Goal: Task Accomplishment & Management: Use online tool/utility

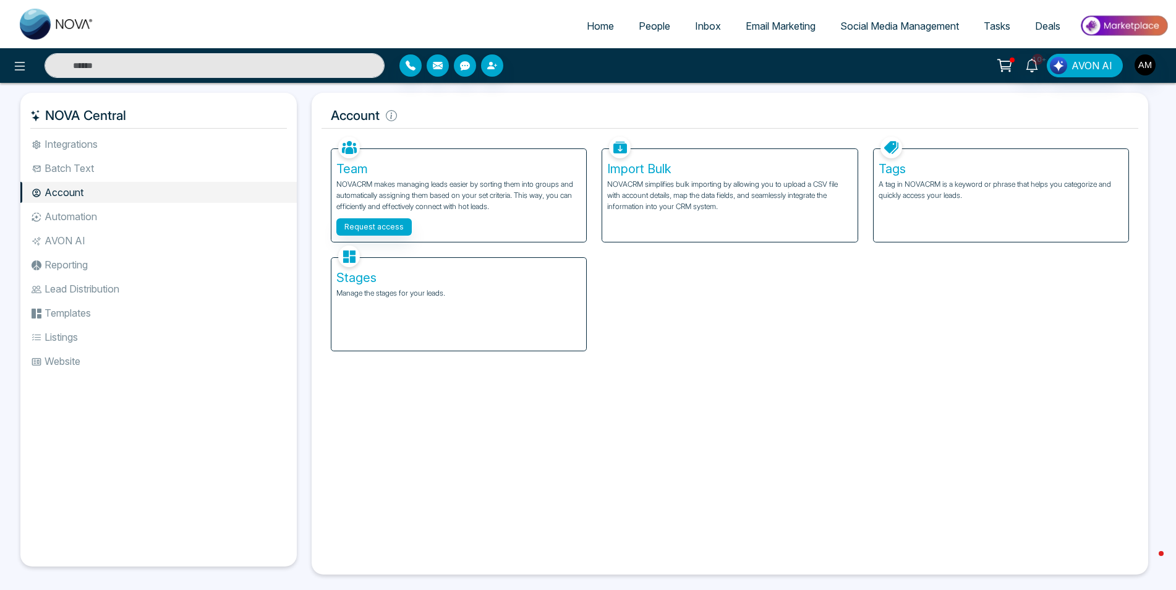
click at [757, 30] on span "Email Marketing" at bounding box center [781, 26] width 70 height 12
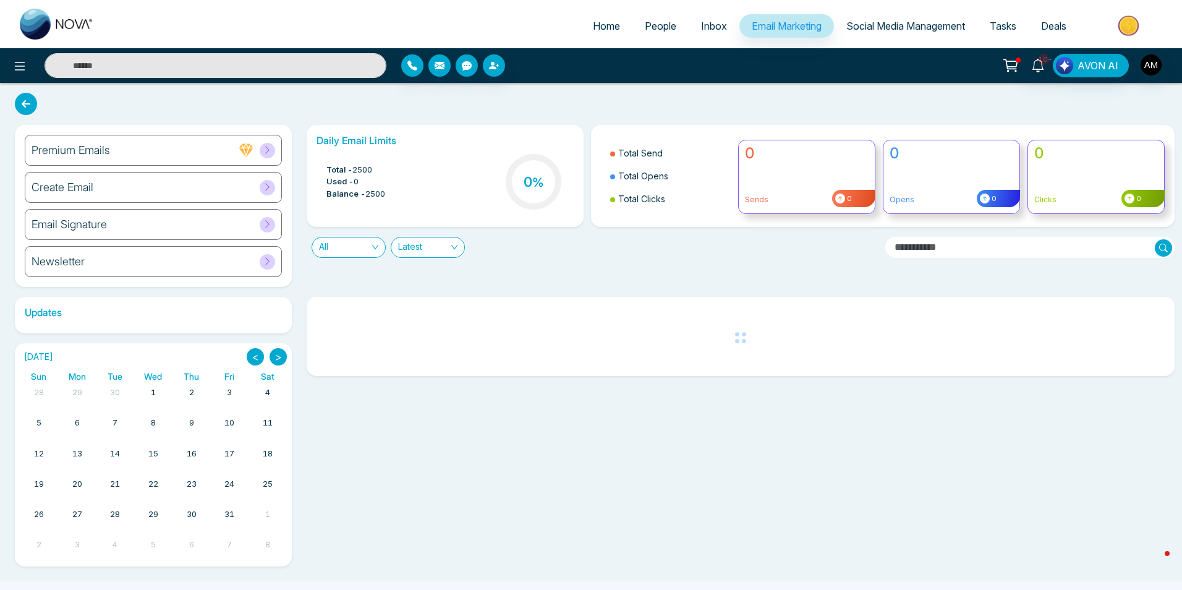
click at [270, 152] on icon at bounding box center [267, 149] width 9 height 9
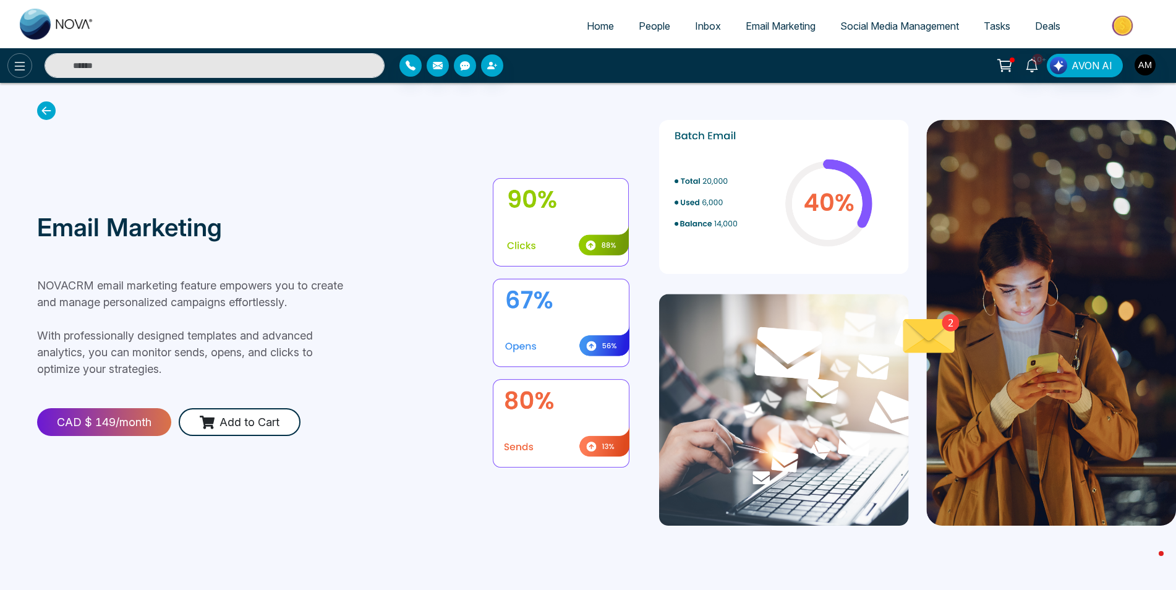
click at [22, 59] on icon at bounding box center [19, 66] width 15 height 15
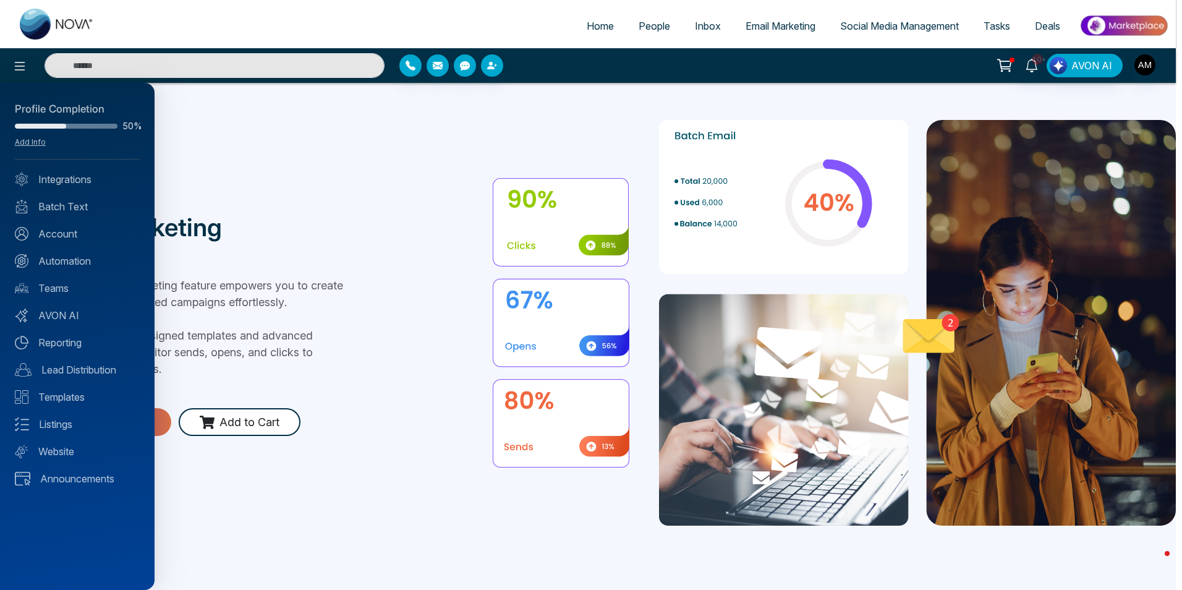
click at [585, 22] on div at bounding box center [591, 295] width 1182 height 590
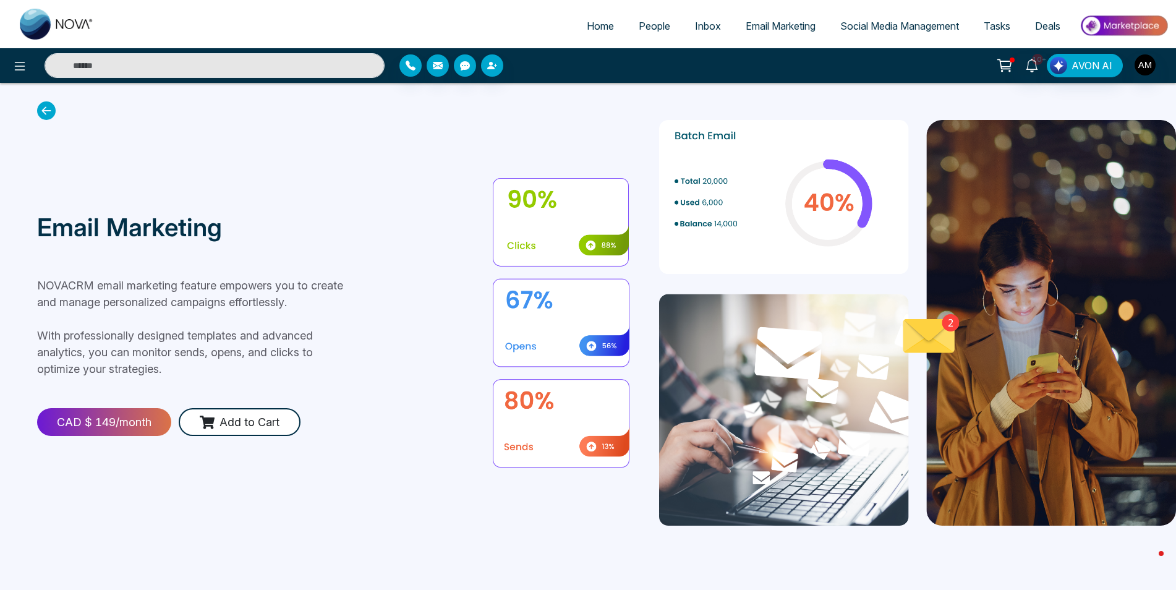
click at [590, 23] on span "Home" at bounding box center [600, 26] width 27 height 12
select select "*"
